Goal: Complete application form

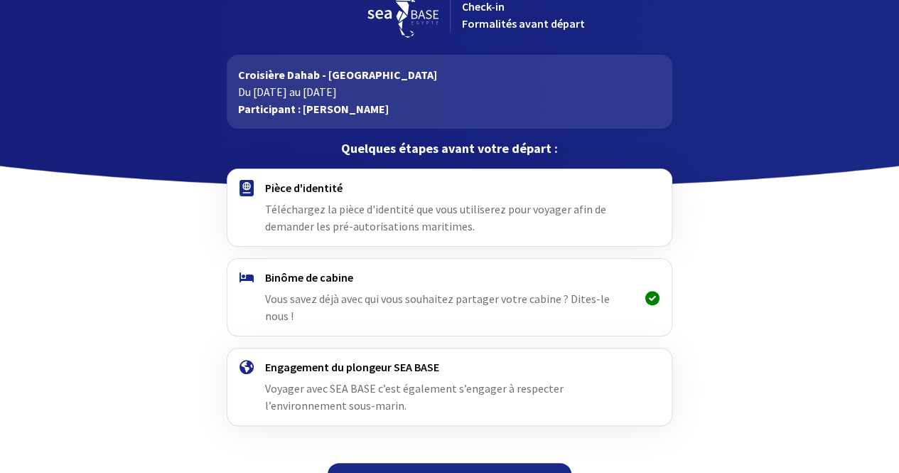
scroll to position [38, 0]
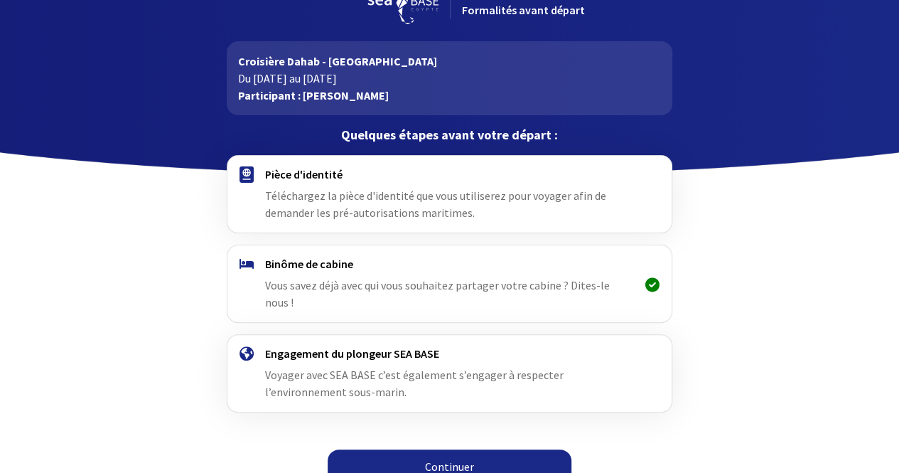
click at [377, 210] on span "Téléchargez la pièce d'identité que vous utiliserez pour voyager afin de demand…" at bounding box center [435, 203] width 341 height 31
click at [441, 449] on link "Continuer" at bounding box center [450, 466] width 244 height 34
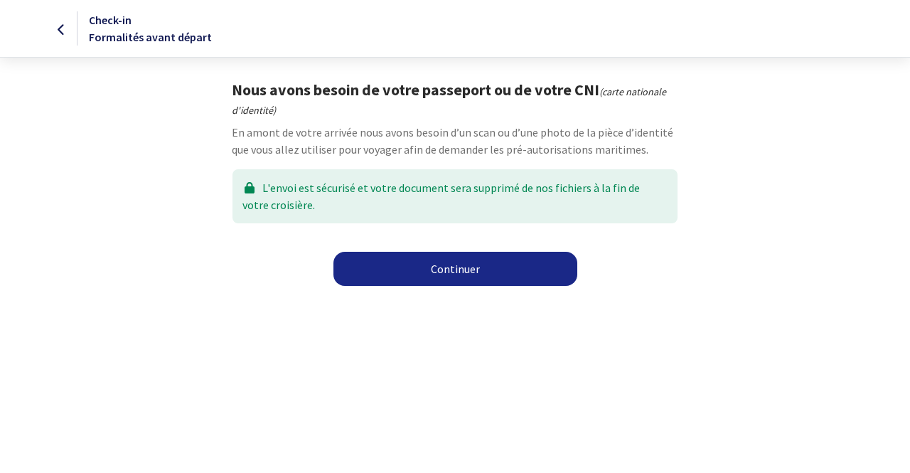
click at [439, 265] on link "Continuer" at bounding box center [455, 269] width 244 height 34
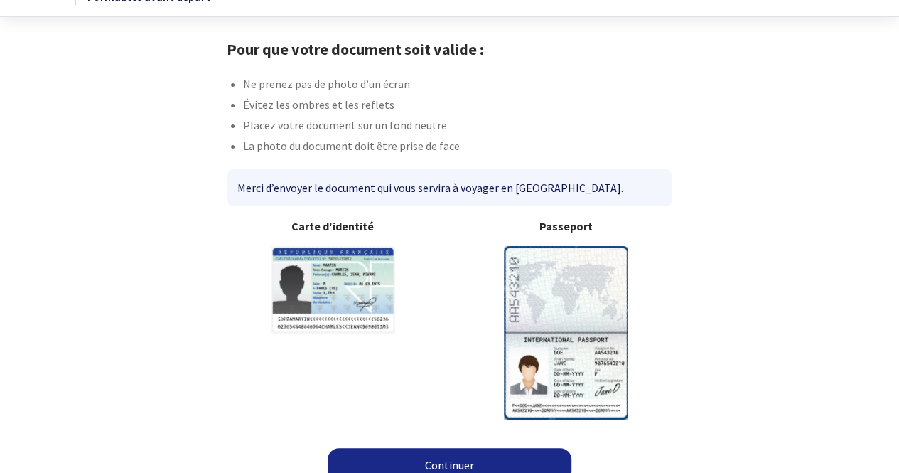
scroll to position [58, 0]
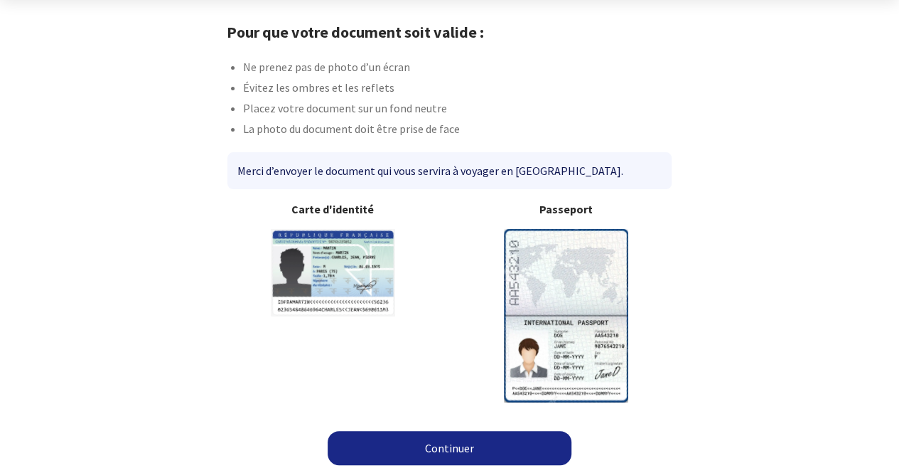
click at [545, 258] on img at bounding box center [566, 315] width 124 height 173
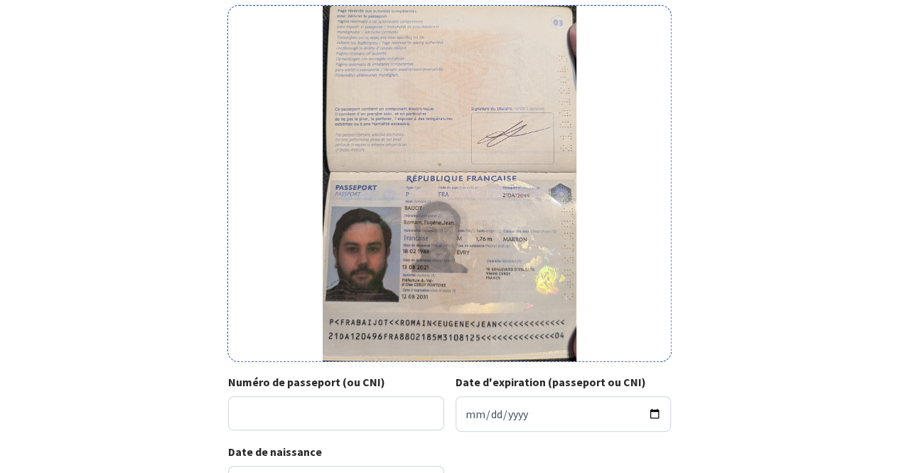
scroll to position [267, 0]
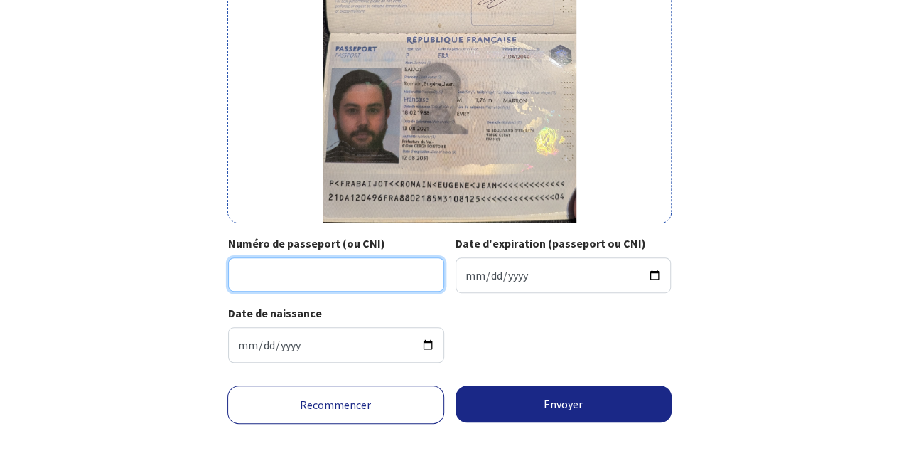
click at [358, 286] on input "Numéro de passeport (ou CNI)" at bounding box center [336, 274] width 216 height 34
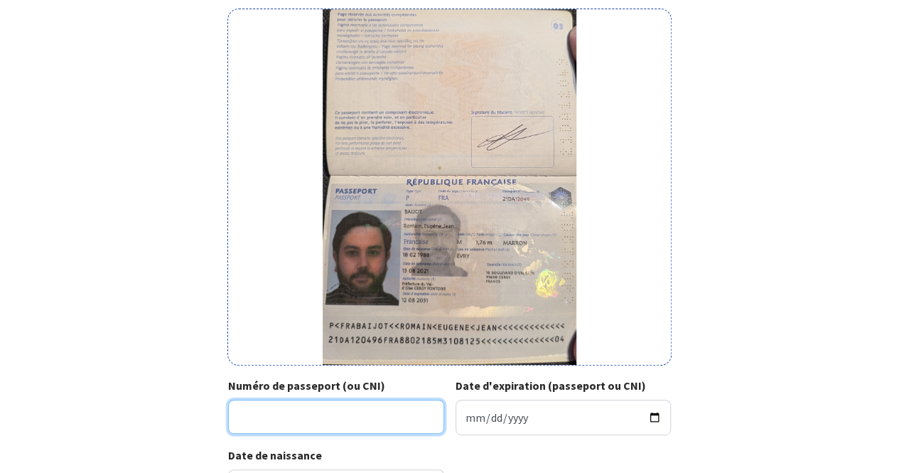
scroll to position [196, 0]
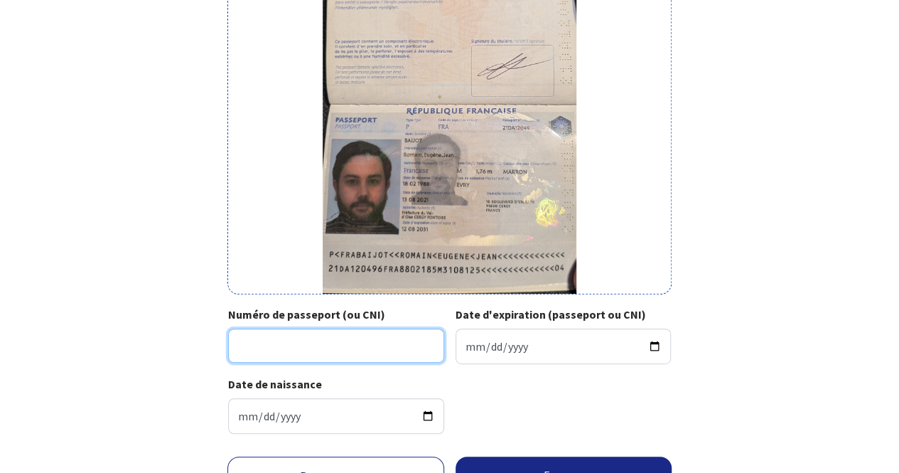
click at [326, 346] on input "Numéro de passeport (ou CNI)" at bounding box center [336, 346] width 216 height 34
type input "21DA12049"
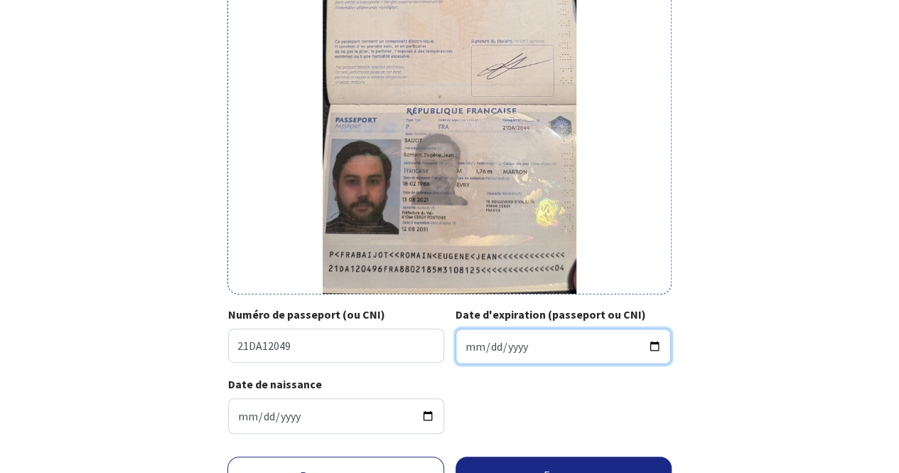
click at [569, 347] on input "Date d'expiration (passeport ou CNI)" at bounding box center [564, 347] width 216 height 36
click at [653, 347] on input "Date d'expiration (passeport ou CNI)" at bounding box center [564, 347] width 216 height 36
click at [708, 345] on div "Votre passeport ou CNI Passeport (uniquement la page avec photo) ou recto de vo…" at bounding box center [449, 165] width 803 height 560
click at [647, 344] on input "Date d'expiration (passeport ou CNI)" at bounding box center [564, 347] width 216 height 36
click at [479, 344] on input "Date d'expiration (passeport ou CNI)" at bounding box center [564, 347] width 216 height 36
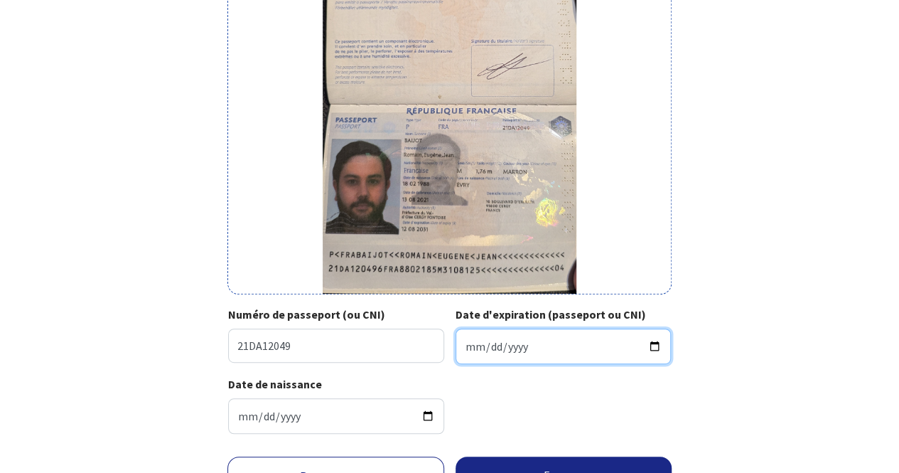
click at [469, 343] on input "Date d'expiration (passeport ou CNI)" at bounding box center [564, 347] width 216 height 36
type input "2031-08-12"
click at [793, 290] on div "Votre passeport ou CNI Passeport (uniquement la page avec photo) ou recto de vo…" at bounding box center [449, 165] width 803 height 560
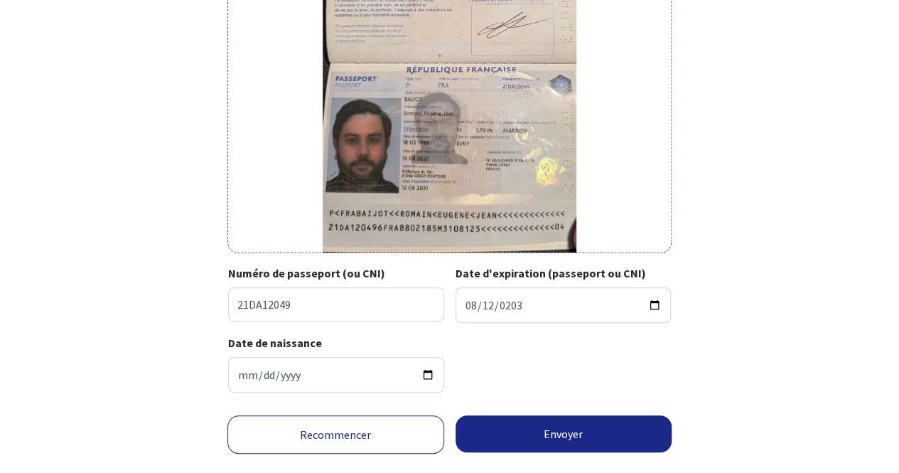
scroll to position [267, 0]
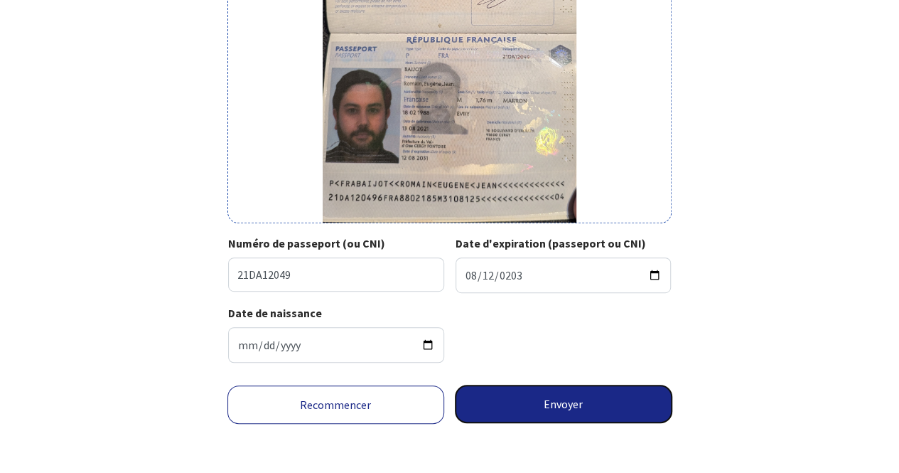
click at [533, 395] on button "Envoyer" at bounding box center [564, 403] width 217 height 37
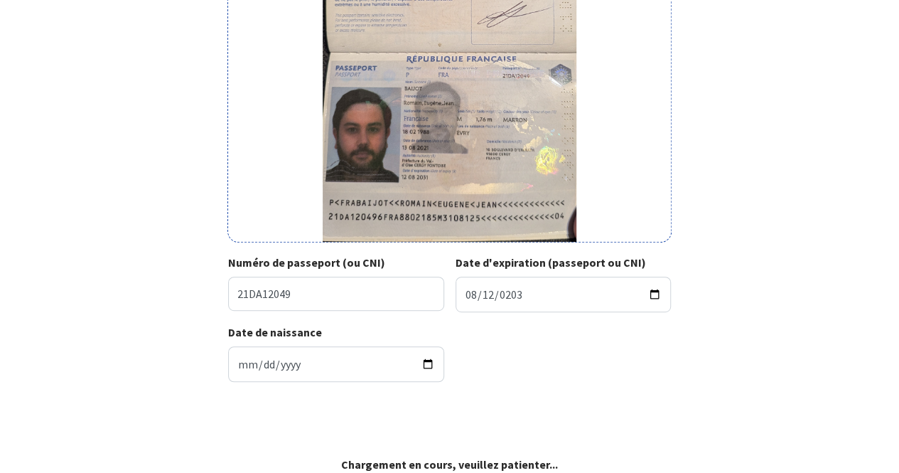
scroll to position [246, 0]
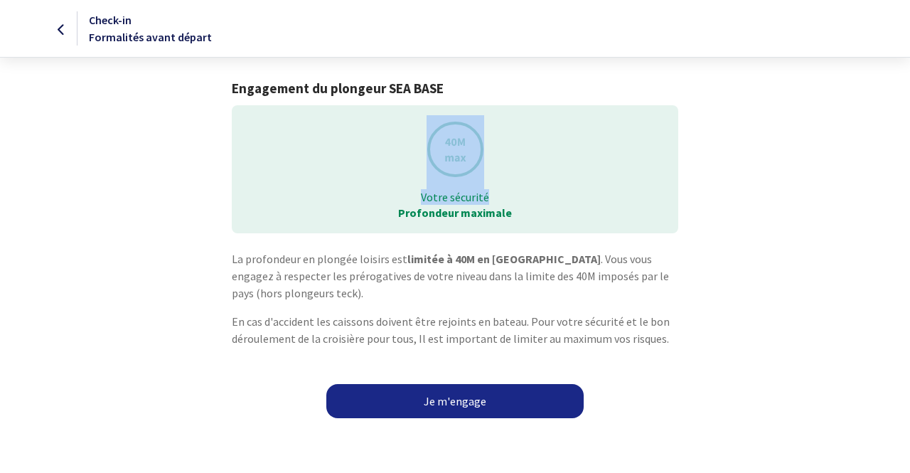
drag, startPoint x: 431, startPoint y: 186, endPoint x: 492, endPoint y: 203, distance: 63.7
click at [492, 203] on div "Votre sécurité Profondeur maximale" at bounding box center [455, 169] width 446 height 128
click at [494, 211] on strong "Profondeur maximale" at bounding box center [455, 212] width 114 height 14
click at [417, 397] on link "Je m'engage" at bounding box center [454, 401] width 257 height 34
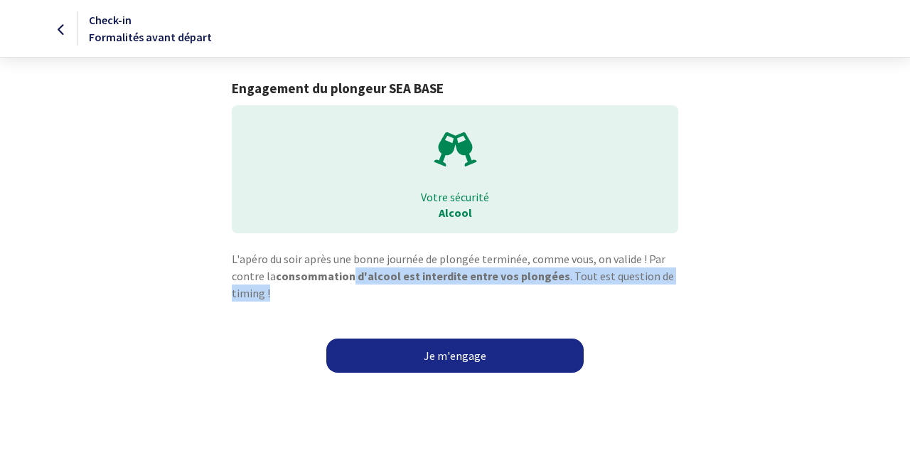
drag, startPoint x: 332, startPoint y: 292, endPoint x: 348, endPoint y: 282, distance: 19.1
click at [348, 282] on p "L'apéro du soir après une bonne journée de plongée terminée, comme vous, on val…" at bounding box center [455, 275] width 446 height 51
click at [380, 363] on link "Je m'engage" at bounding box center [454, 355] width 257 height 34
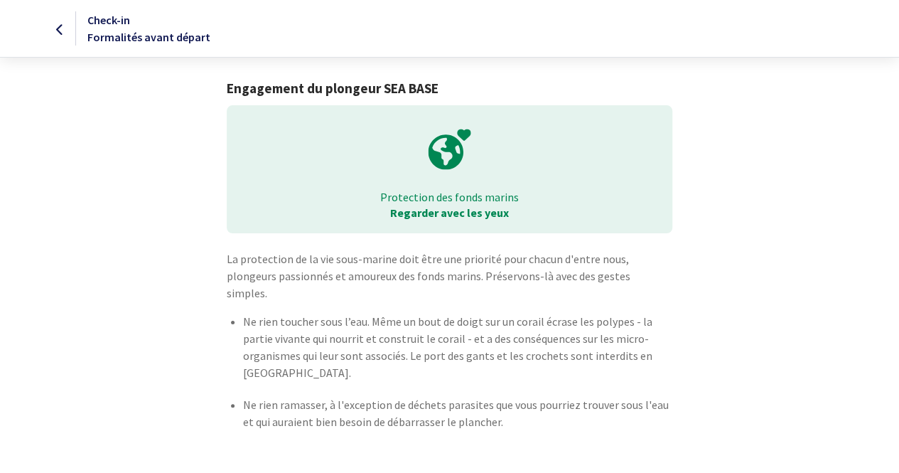
scroll to position [34, 0]
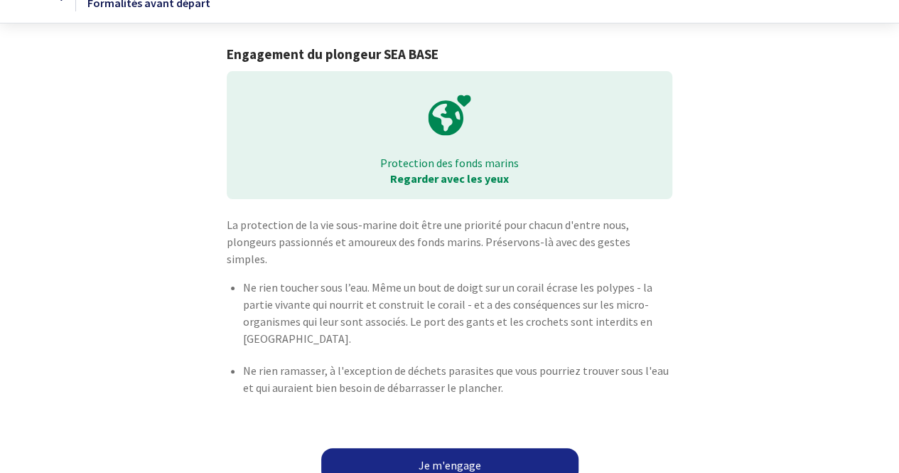
click at [420, 448] on link "Je m'engage" at bounding box center [449, 465] width 257 height 34
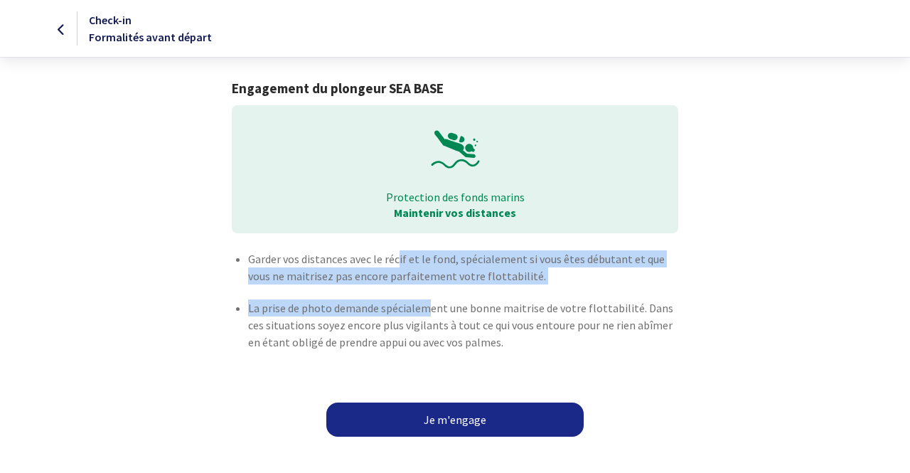
drag, startPoint x: 398, startPoint y: 260, endPoint x: 431, endPoint y: 304, distance: 55.5
click at [431, 304] on ul "Garder vos distances avec le récif et le fond, spécialement si vous êtes débuta…" at bounding box center [455, 307] width 446 height 115
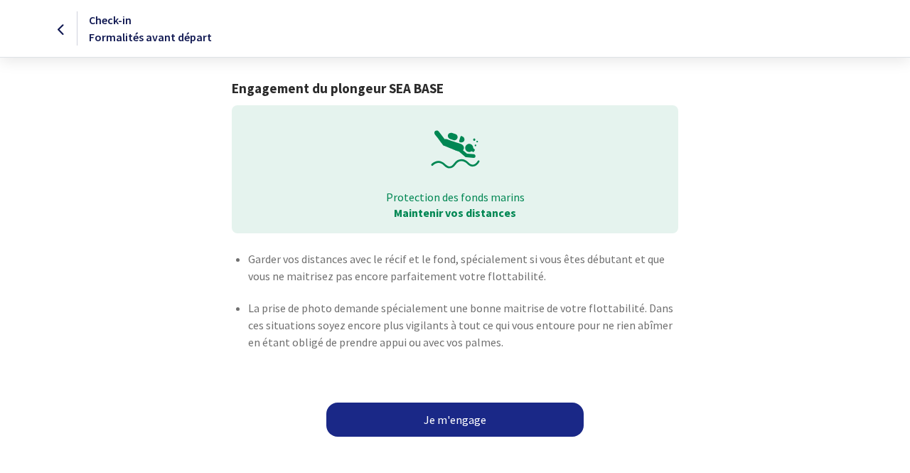
click at [429, 343] on p "La prise de photo demande spécialement une bonne maitrise de votre flottabilité…" at bounding box center [462, 324] width 429 height 51
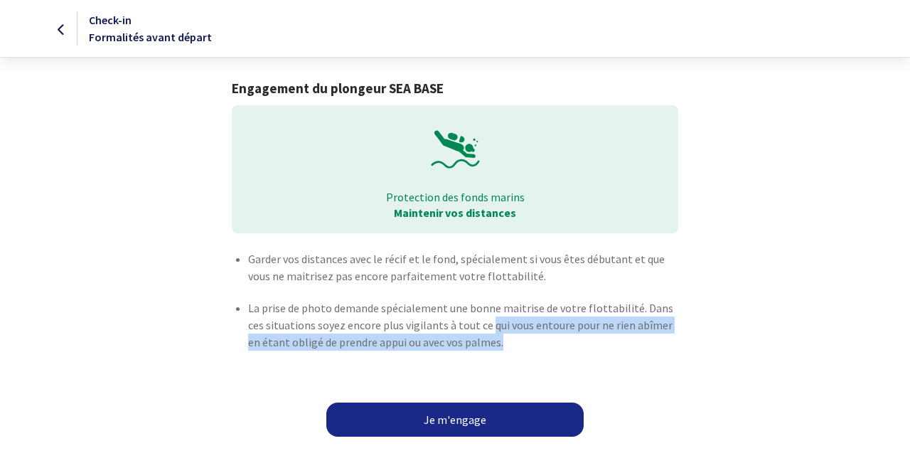
drag, startPoint x: 492, startPoint y: 329, endPoint x: 470, endPoint y: 325, distance: 22.3
click at [470, 325] on p "La prise de photo demande spécialement une bonne maitrise de votre flottabilité…" at bounding box center [462, 324] width 429 height 51
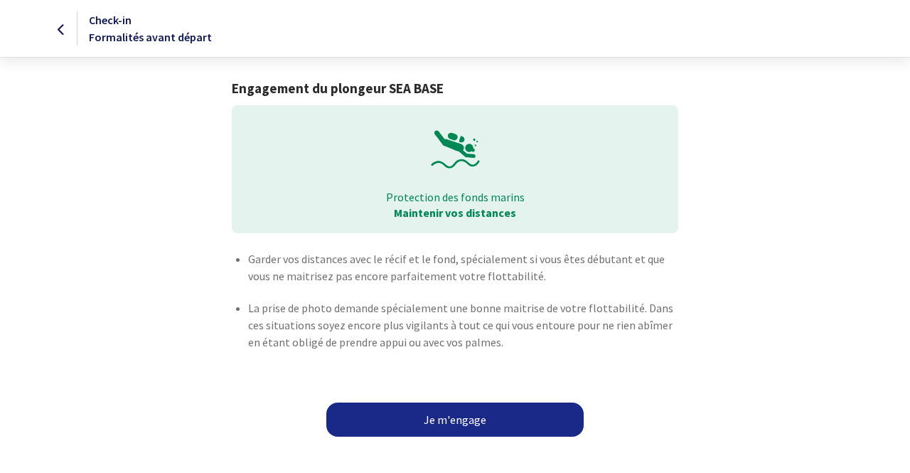
click at [474, 409] on link "Je m'engage" at bounding box center [454, 419] width 257 height 34
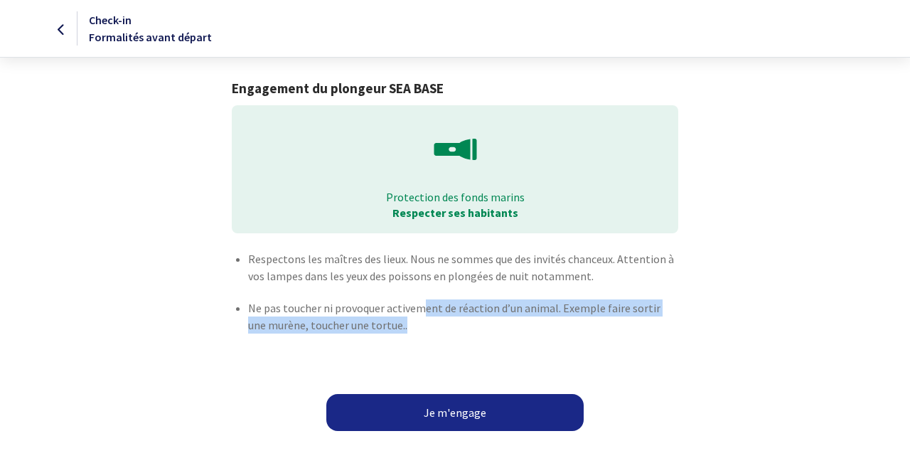
drag, startPoint x: 420, startPoint y: 332, endPoint x: 421, endPoint y: 314, distance: 17.8
click at [421, 314] on p "Ne pas toucher ni provoquer activement de réaction d’un animal. Exemple faire s…" at bounding box center [462, 316] width 429 height 34
click at [426, 324] on p "Ne pas toucher ni provoquer activement de réaction d’un animal. Exemple faire s…" at bounding box center [462, 316] width 429 height 34
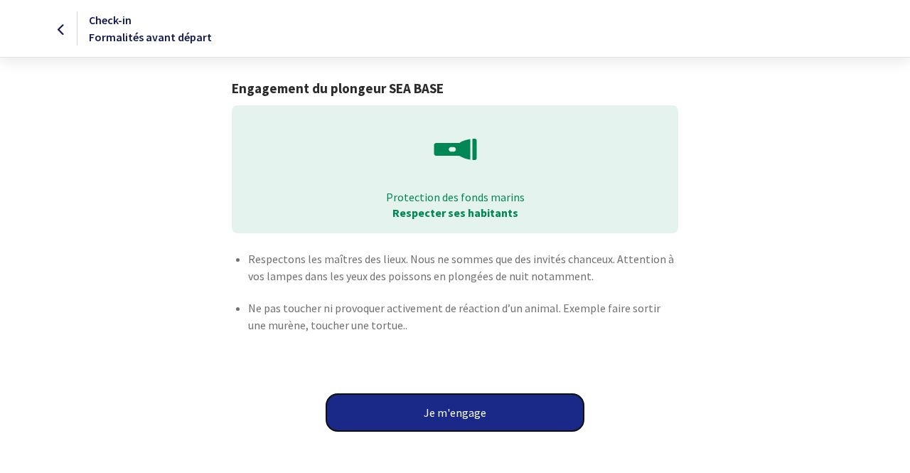
click at [412, 409] on button "Je m'engage" at bounding box center [454, 412] width 257 height 37
